Goal: Transaction & Acquisition: Download file/media

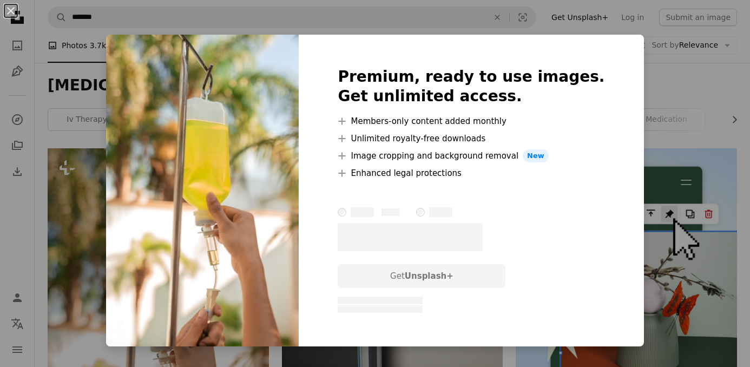
scroll to position [207, 0]
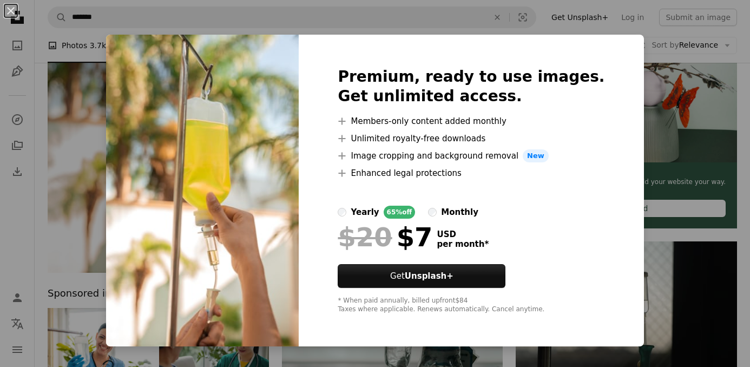
click at [561, 28] on div "An X shape Premium, ready to use images. Get unlimited access. A plus sign Memb…" at bounding box center [375, 183] width 750 height 367
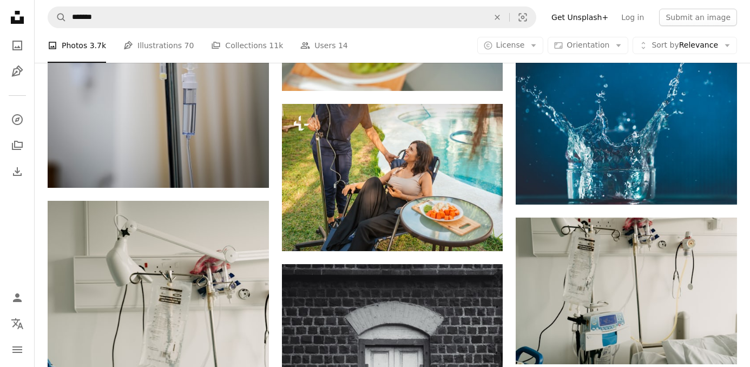
scroll to position [1055, 0]
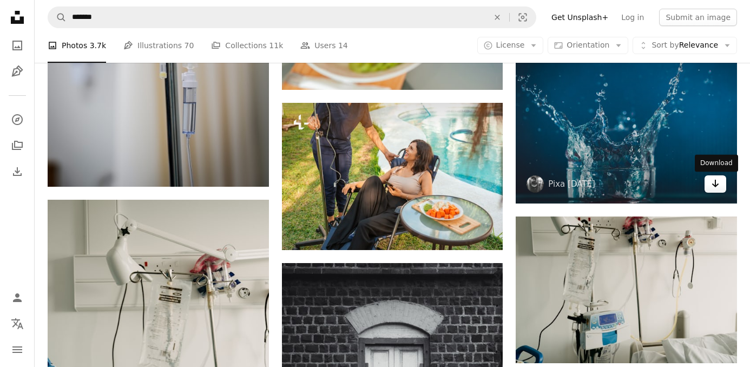
click at [717, 182] on icon "Arrow pointing down" at bounding box center [715, 183] width 9 height 13
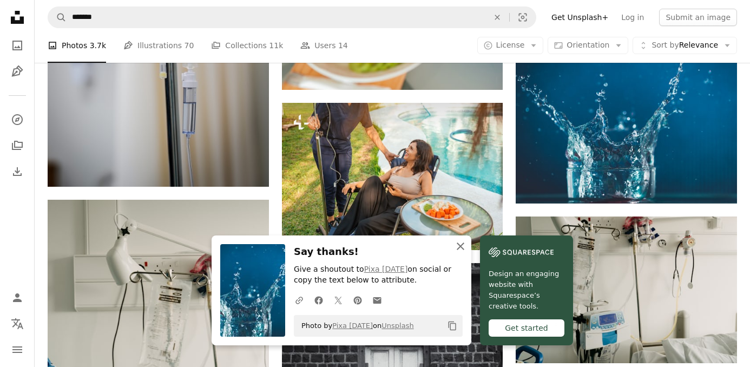
click at [465, 246] on icon "An X shape" at bounding box center [460, 246] width 13 height 13
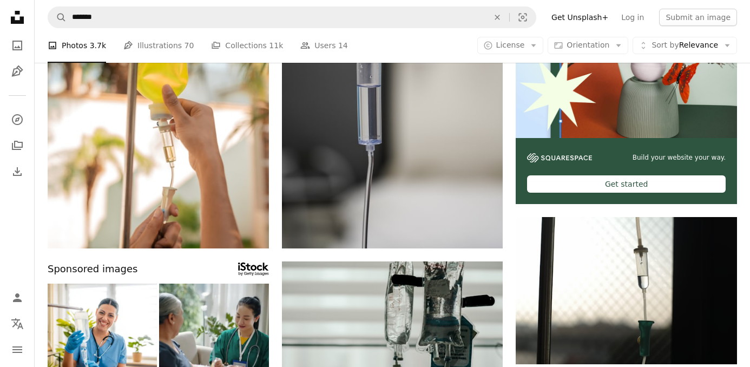
scroll to position [170, 0]
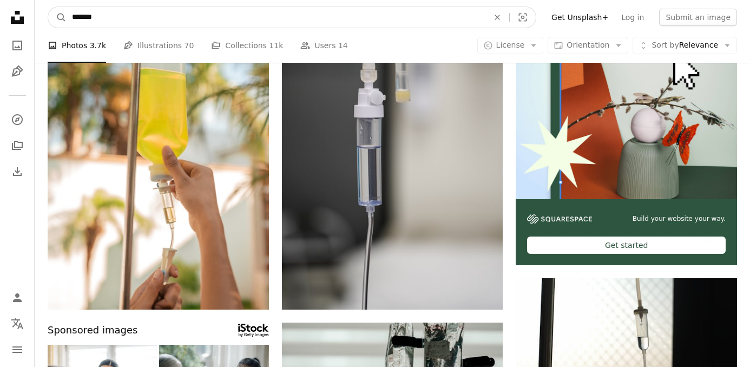
click at [182, 16] on input "*******" at bounding box center [276, 17] width 419 height 21
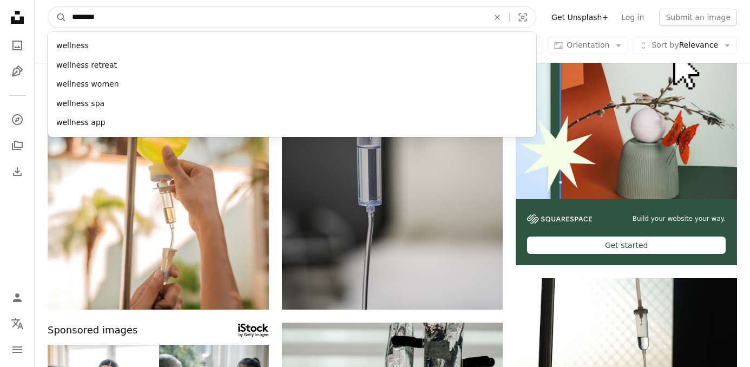
type input "********"
click at [48, 7] on button "A magnifying glass" at bounding box center [57, 17] width 18 height 21
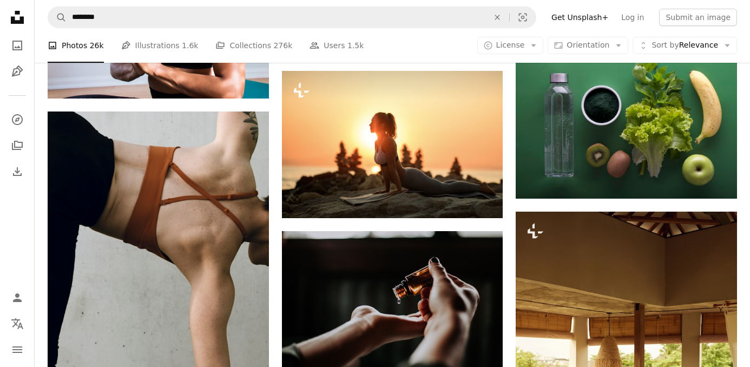
scroll to position [907, 0]
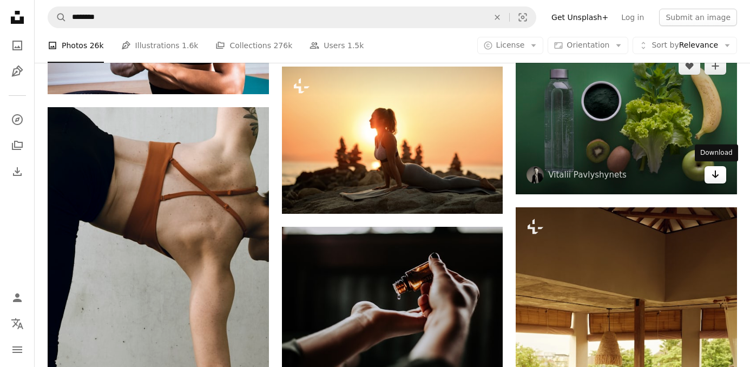
click at [716, 175] on icon "Download" at bounding box center [715, 174] width 7 height 8
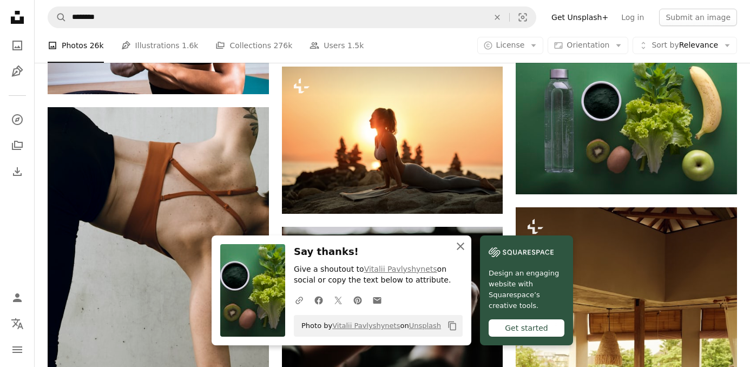
click at [460, 247] on icon "An X shape" at bounding box center [460, 246] width 13 height 13
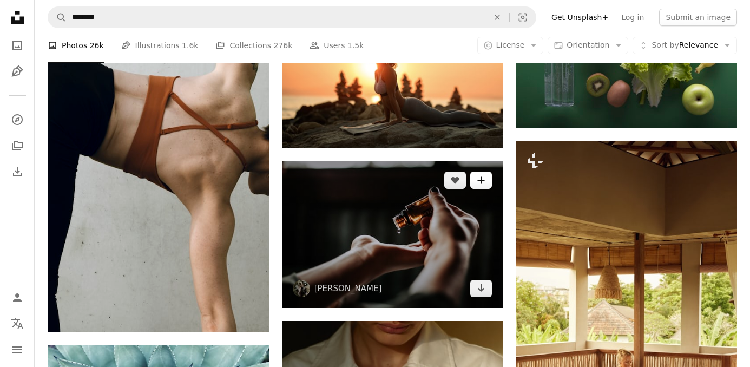
scroll to position [975, 0]
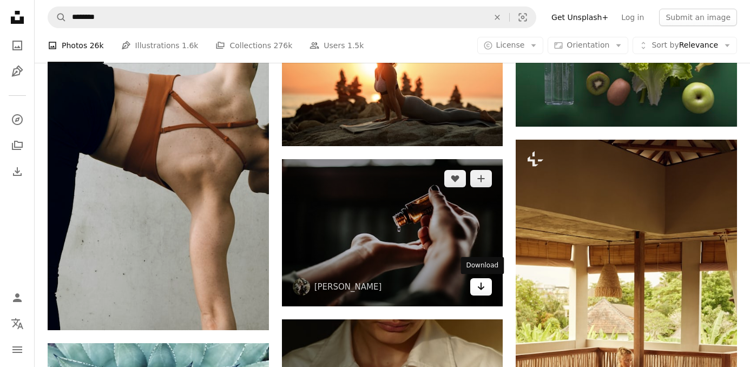
click at [482, 287] on icon "Arrow pointing down" at bounding box center [481, 286] width 9 height 13
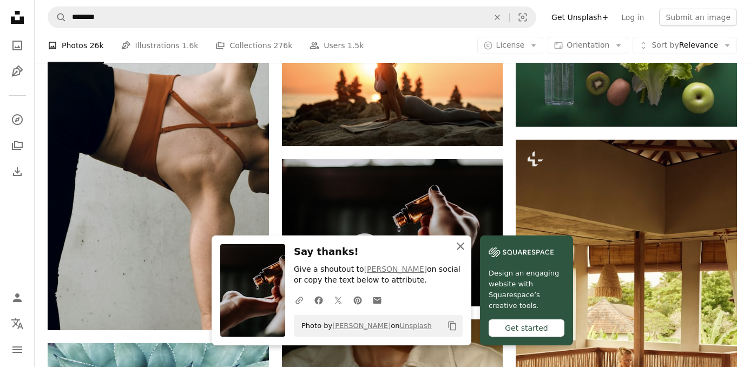
click at [462, 245] on icon "An X shape" at bounding box center [460, 246] width 13 height 13
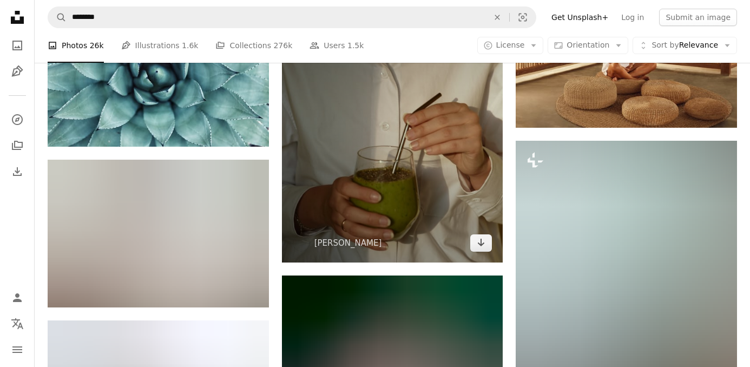
scroll to position [1321, 0]
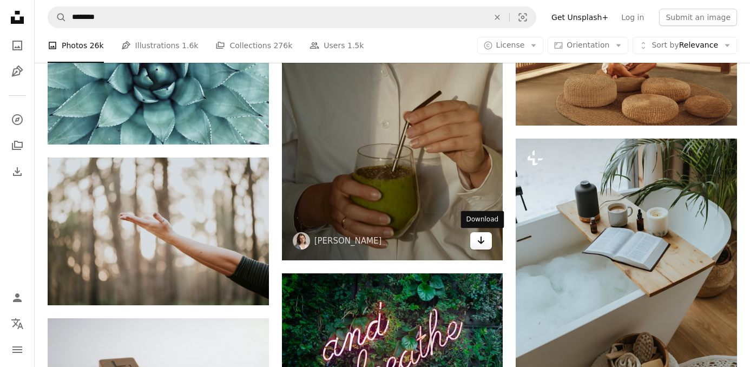
click at [480, 238] on icon "Download" at bounding box center [481, 240] width 7 height 8
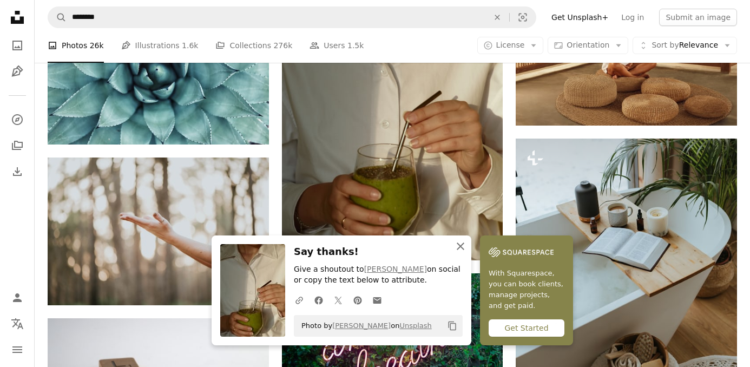
click at [462, 243] on icon "An X shape" at bounding box center [460, 246] width 13 height 13
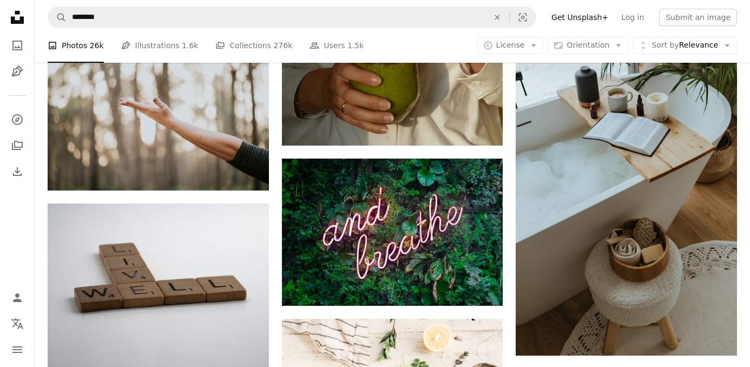
scroll to position [1436, 0]
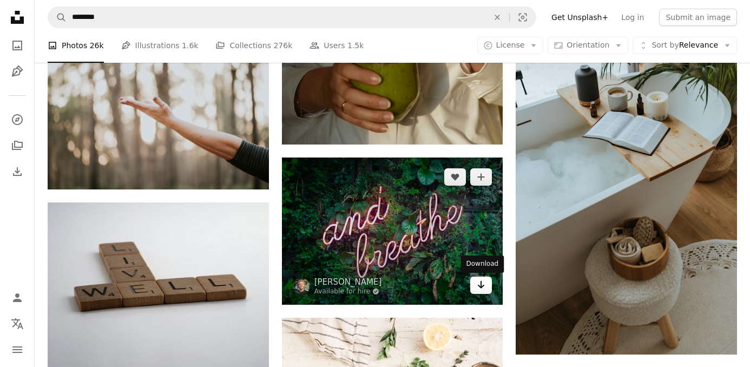
click at [483, 285] on icon "Arrow pointing down" at bounding box center [481, 284] width 9 height 13
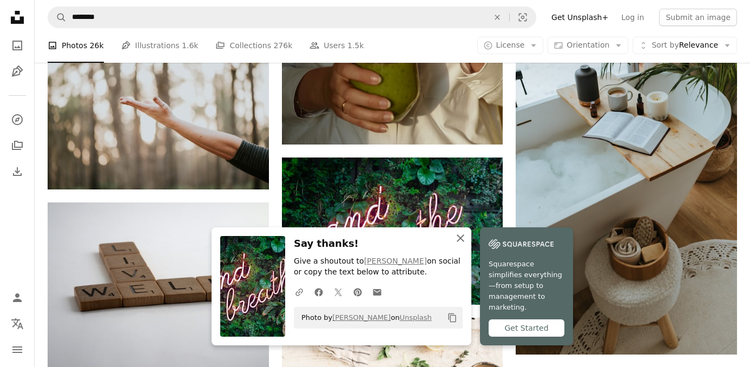
click at [465, 237] on button "An X shape Close" at bounding box center [461, 238] width 22 height 22
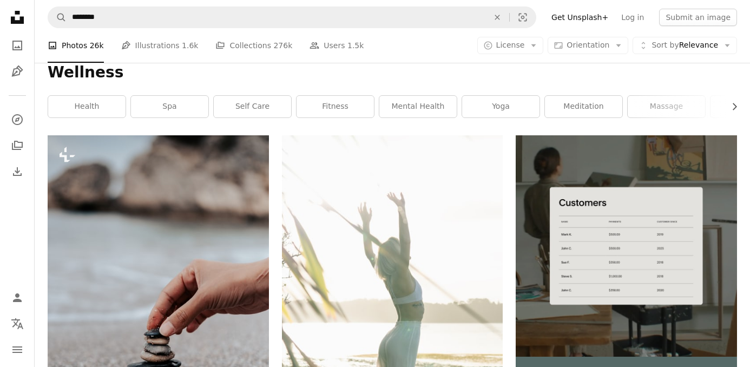
scroll to position [0, 0]
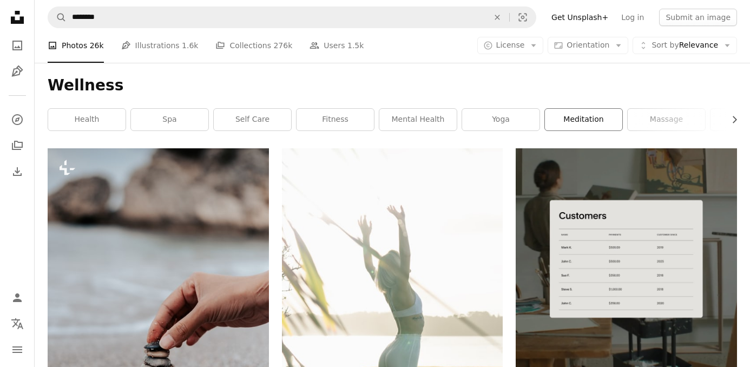
click at [578, 123] on link "meditation" at bounding box center [583, 120] width 77 height 22
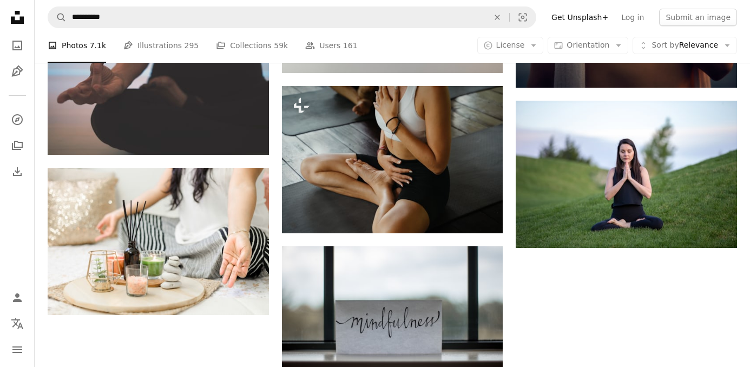
scroll to position [1483, 0]
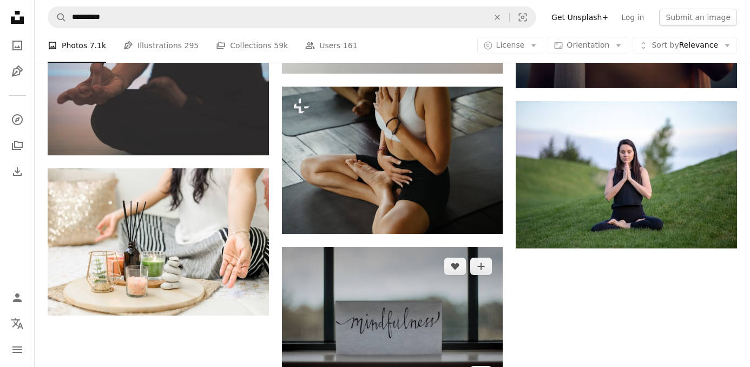
click at [357, 260] on img at bounding box center [392, 320] width 221 height 147
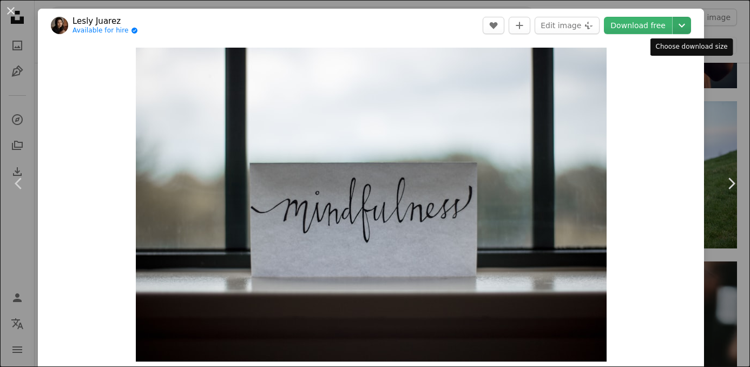
click at [690, 22] on icon "Chevron down" at bounding box center [681, 25] width 17 height 13
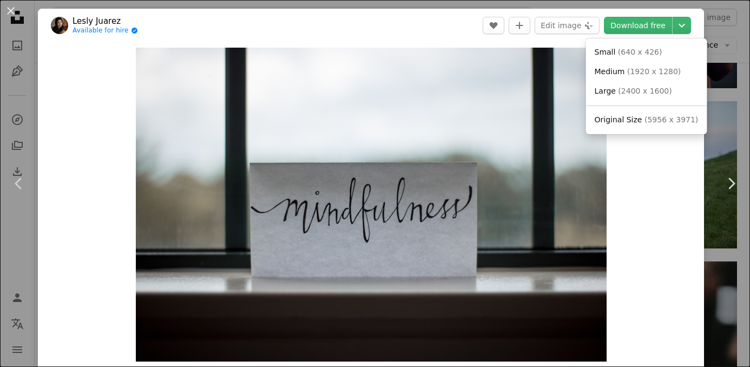
click at [10, 8] on dialog "An X shape Chevron left Chevron right [PERSON_NAME] Available for hire A checkm…" at bounding box center [375, 183] width 750 height 367
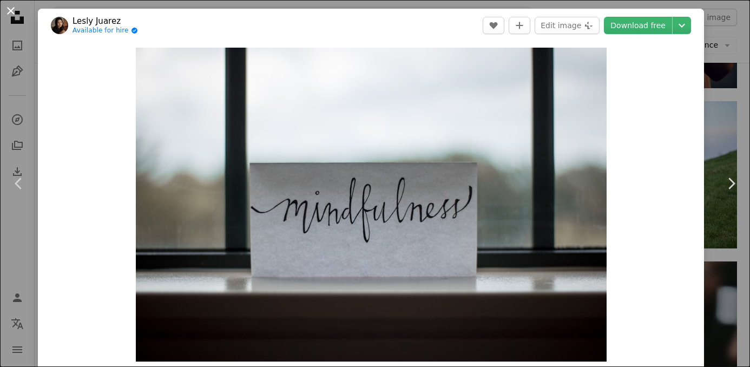
click at [11, 10] on button "An X shape" at bounding box center [10, 10] width 13 height 13
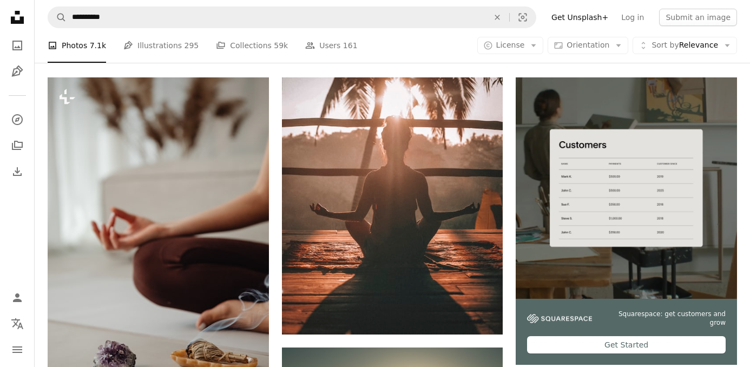
scroll to position [65, 0]
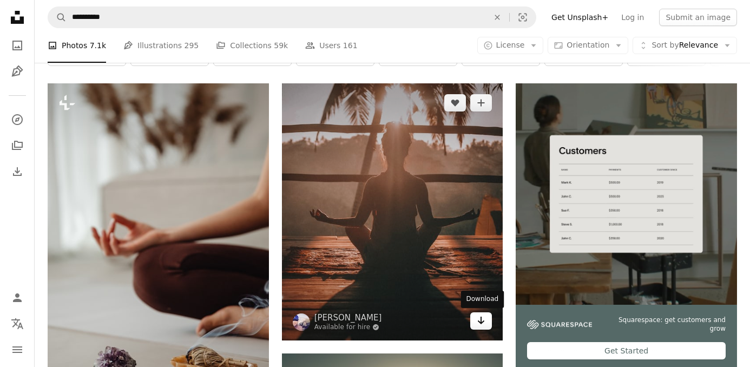
click at [482, 322] on icon "Download" at bounding box center [481, 321] width 7 height 8
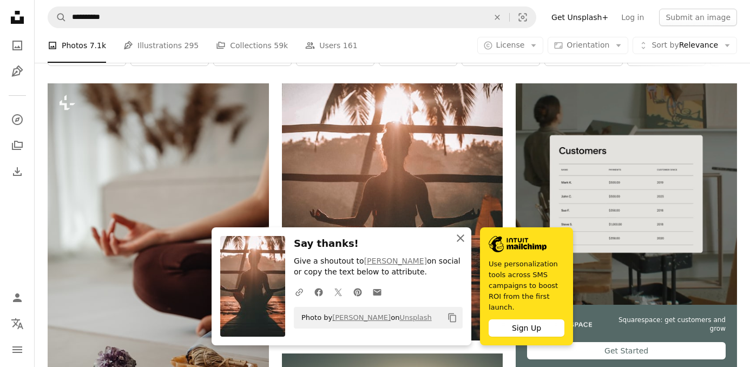
click at [460, 242] on icon "An X shape" at bounding box center [460, 238] width 13 height 13
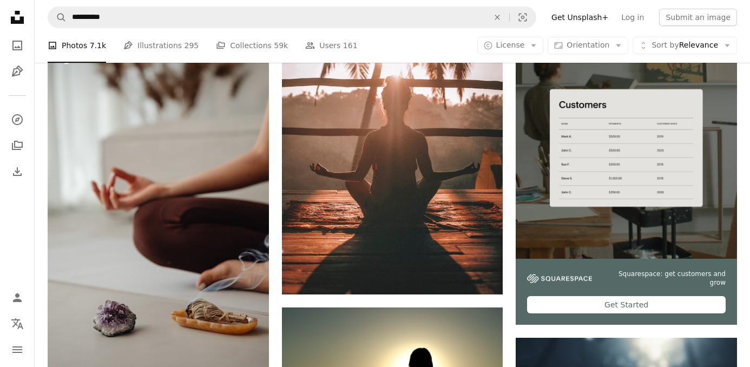
scroll to position [0, 0]
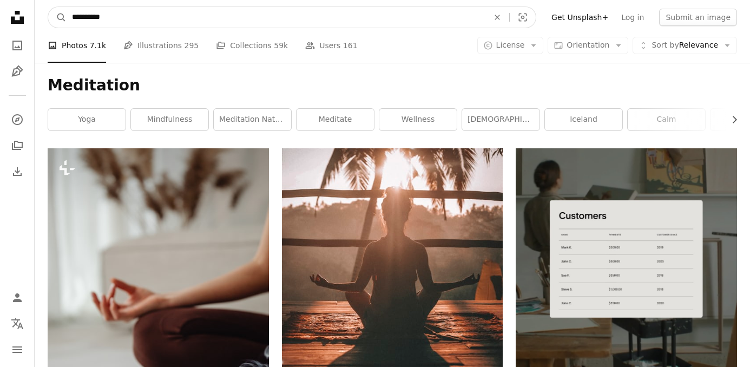
click at [357, 22] on input "**********" at bounding box center [276, 17] width 419 height 21
type input "********"
click button "A magnifying glass" at bounding box center [57, 17] width 18 height 21
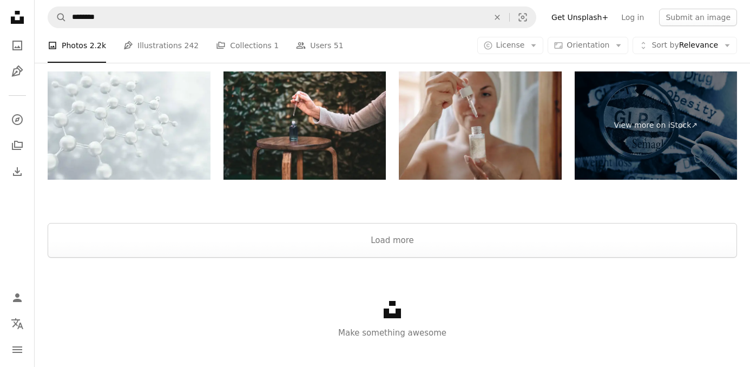
scroll to position [2594, 0]
